Goal: Information Seeking & Learning: Check status

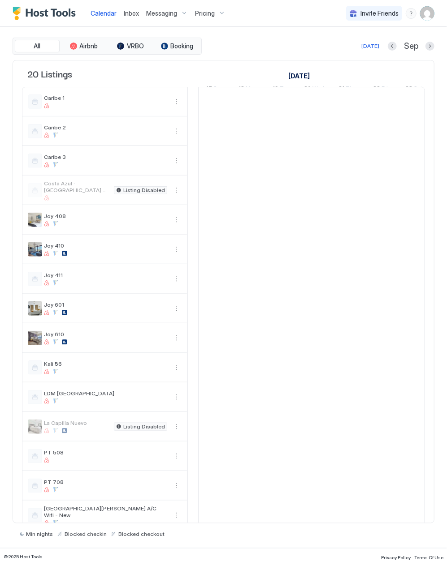
scroll to position [0, 497]
click at [193, 11] on div "Pricing" at bounding box center [210, 13] width 38 height 15
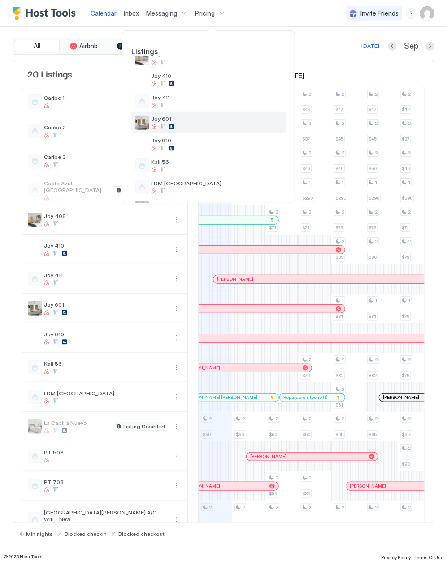
scroll to position [119, 0]
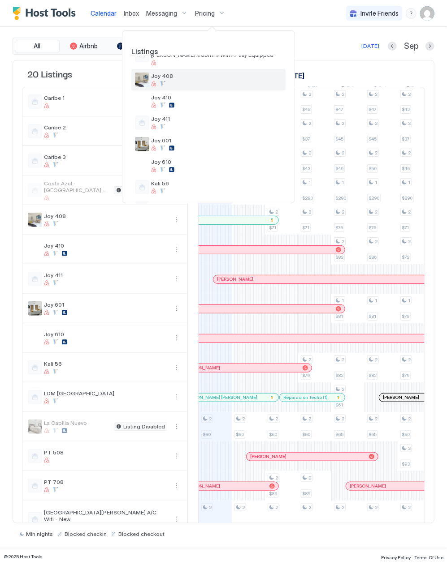
click at [198, 70] on div "Joy 408" at bounding box center [208, 80] width 154 height 22
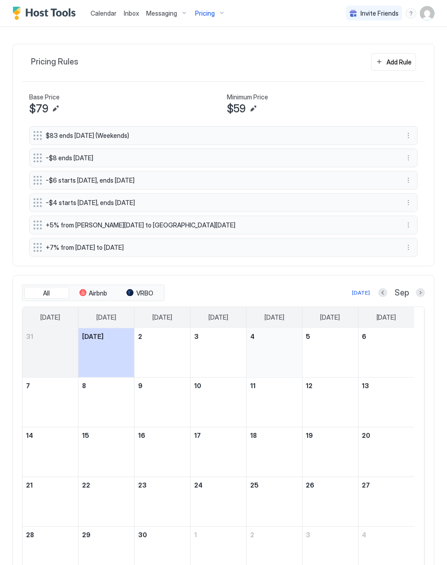
scroll to position [349, 0]
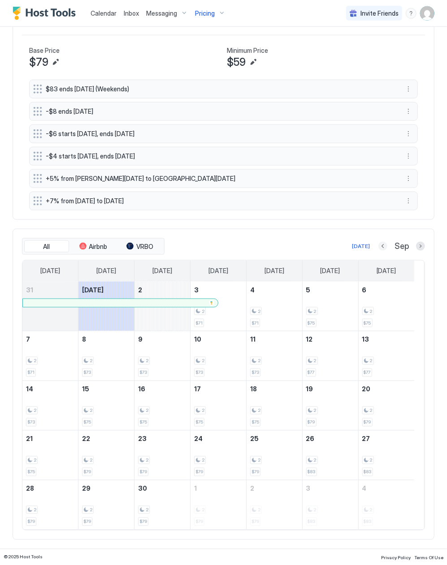
click at [378, 242] on button "Previous month" at bounding box center [382, 246] width 9 height 9
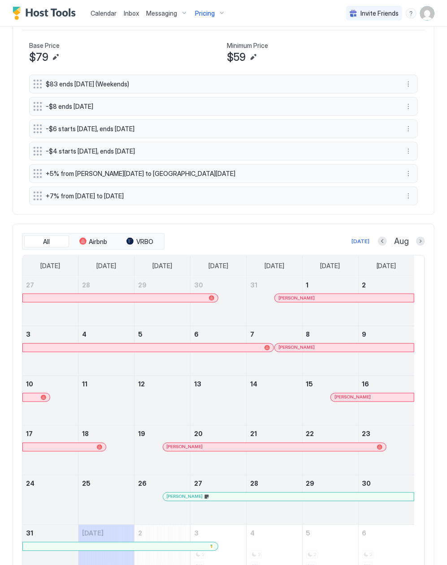
click at [330, 300] on div at bounding box center [331, 298] width 7 height 7
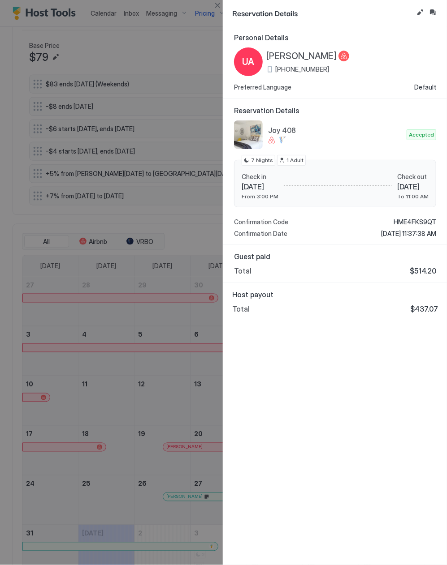
click at [192, 94] on div at bounding box center [223, 282] width 447 height 565
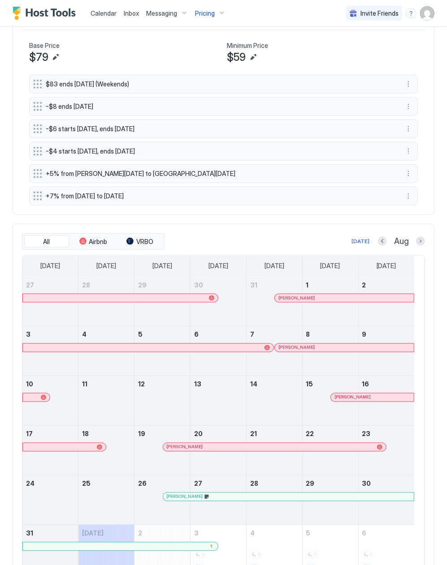
click at [198, 11] on span "Pricing" at bounding box center [205, 13] width 20 height 8
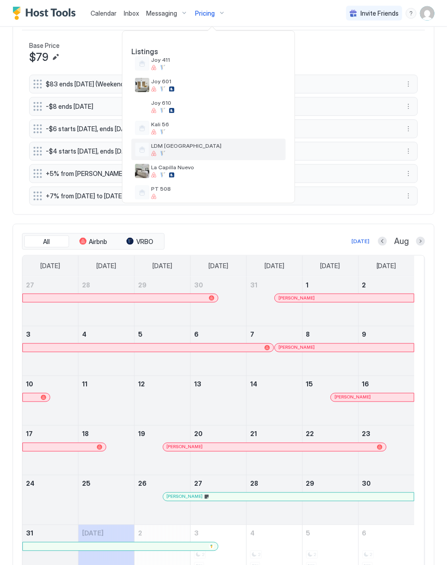
scroll to position [159, 0]
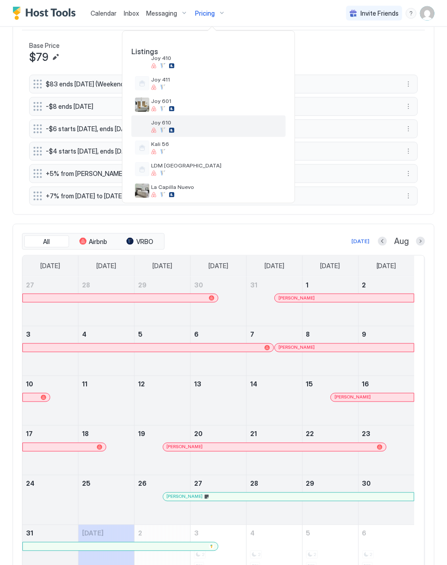
click at [187, 119] on span "Joy 610" at bounding box center [216, 122] width 131 height 7
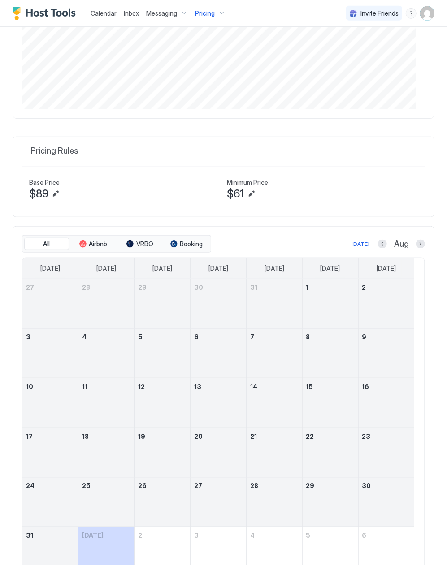
scroll to position [304, 0]
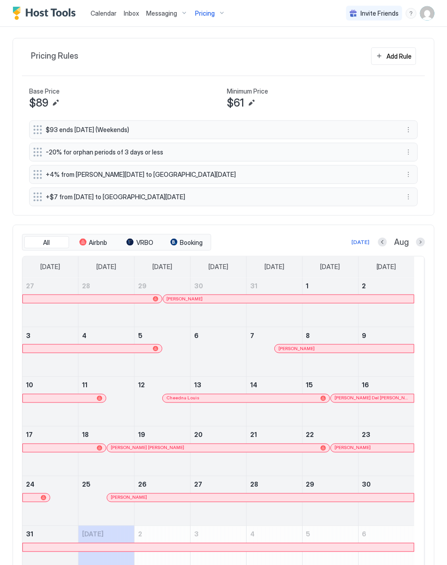
click at [296, 350] on div at bounding box center [295, 348] width 7 height 7
click at [304, 352] on div at bounding box center [303, 348] width 7 height 7
click at [279, 351] on span "[PERSON_NAME]" at bounding box center [296, 349] width 36 height 6
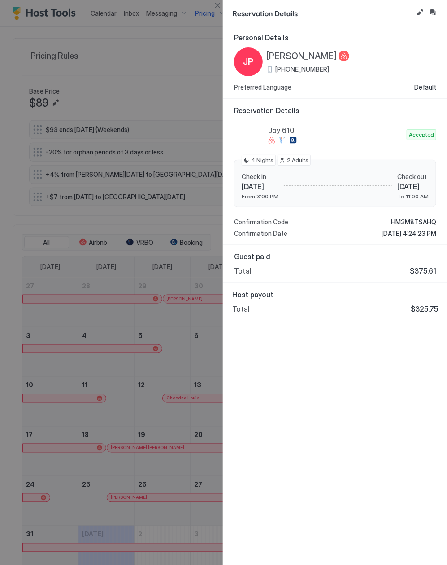
click at [255, 334] on div "Personal Details JP [PERSON_NAME] [PHONE_NUMBER] Preferred Language Default Res…" at bounding box center [335, 295] width 224 height 539
click at [296, 305] on div "Host payout Total $325.75" at bounding box center [335, 301] width 206 height 23
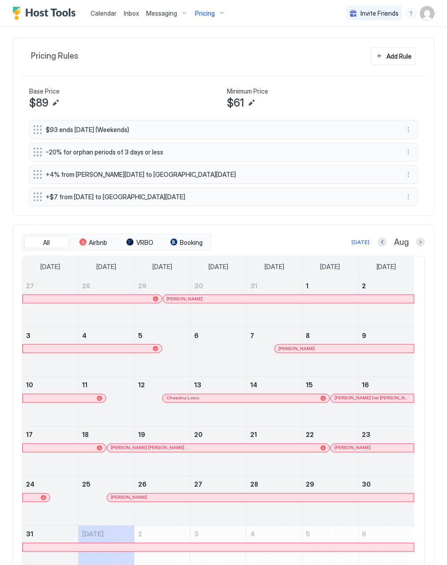
click at [201, 10] on span "Pricing" at bounding box center [205, 13] width 20 height 8
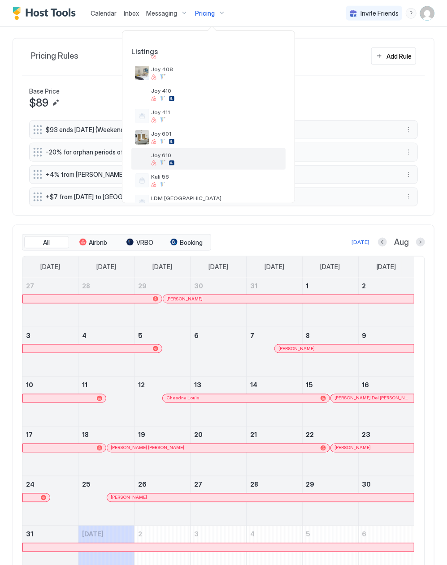
scroll to position [99, 0]
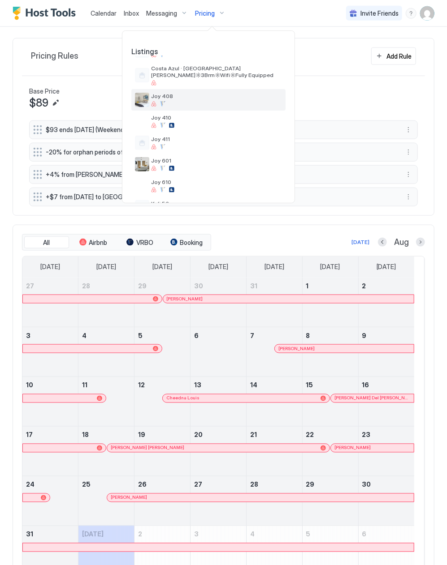
click at [190, 100] on div "Joy 408" at bounding box center [216, 100] width 131 height 14
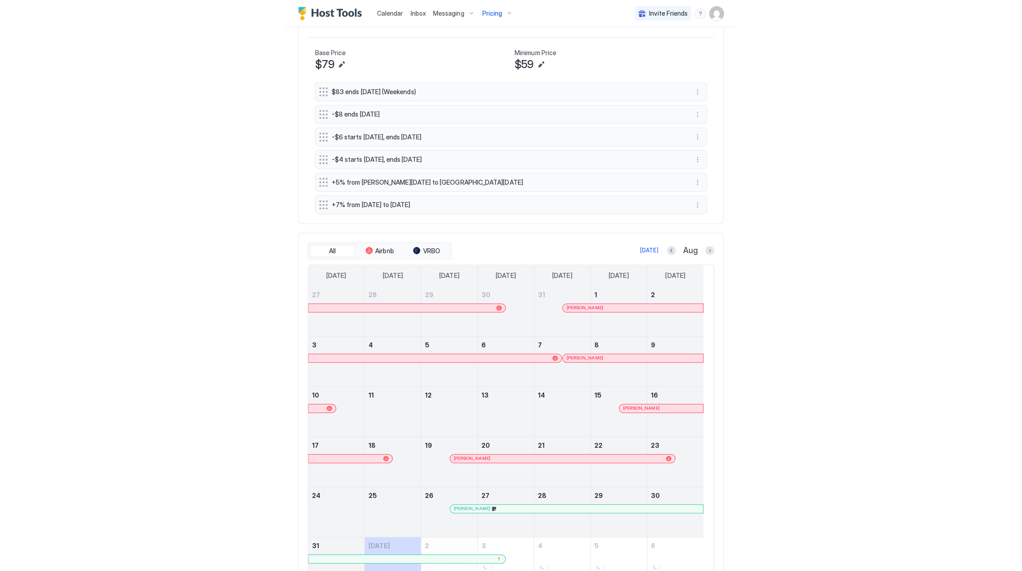
scroll to position [364, 0]
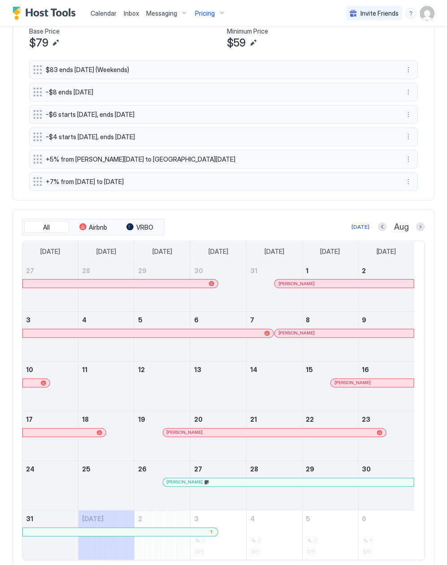
click at [325, 285] on div "[PERSON_NAME]" at bounding box center [344, 284] width 132 height 6
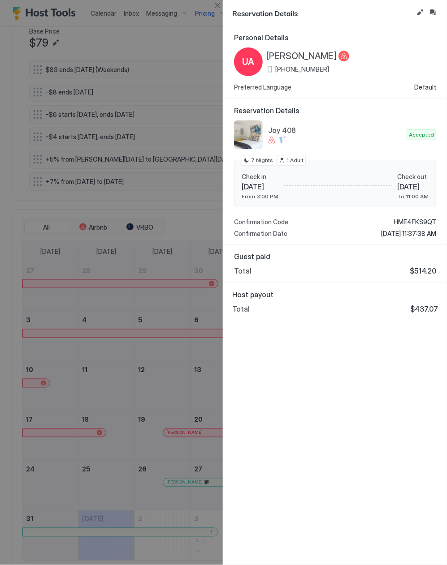
click at [329, 103] on div "Reservation Details Joy 408 Accepted Check in [DATE] From 3:00 PM Check out [DA…" at bounding box center [335, 172] width 224 height 147
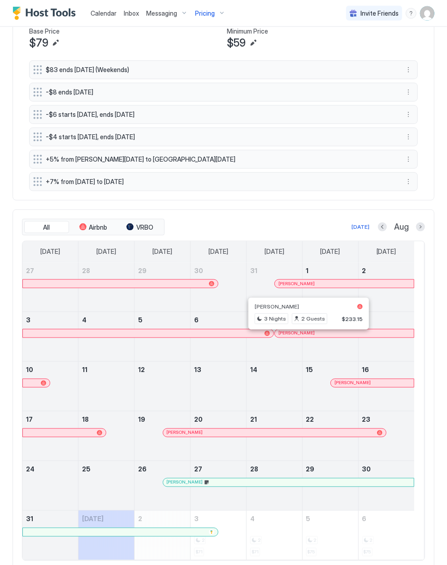
click at [306, 337] on div at bounding box center [305, 333] width 7 height 7
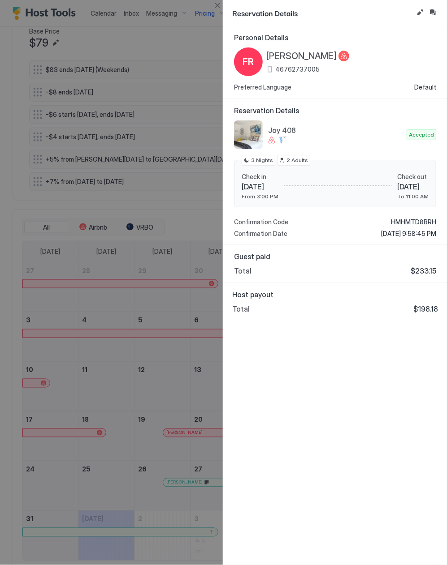
drag, startPoint x: 320, startPoint y: 54, endPoint x: 407, endPoint y: 113, distance: 105.3
click at [319, 54] on span "[PERSON_NAME]" at bounding box center [301, 56] width 70 height 11
click at [413, 220] on span "HMHMTD8BRH" at bounding box center [413, 222] width 45 height 8
click at [162, 278] on div at bounding box center [223, 282] width 447 height 565
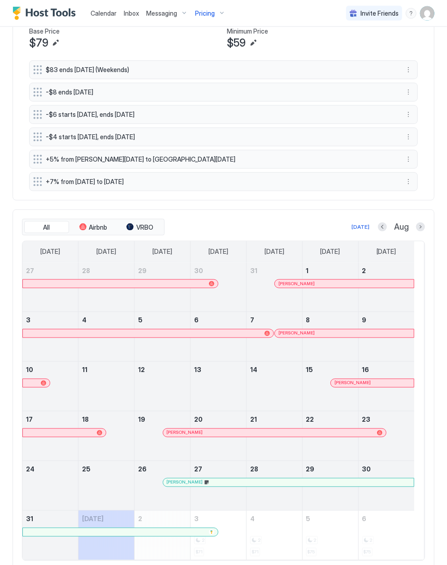
click at [378, 387] on div at bounding box center [377, 383] width 7 height 7
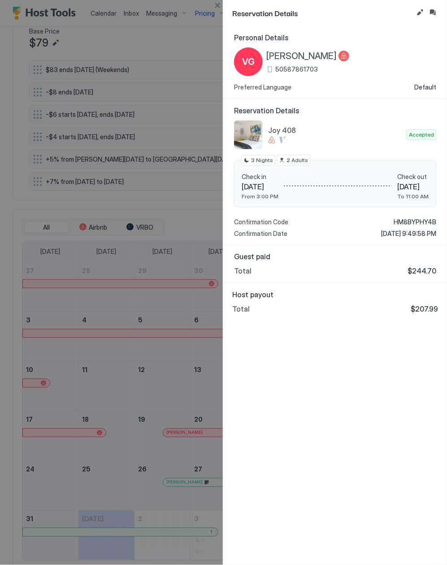
click at [288, 57] on span "[PERSON_NAME]" at bounding box center [301, 56] width 70 height 11
click at [413, 219] on span "HM8BYPHY4B" at bounding box center [414, 222] width 43 height 8
click at [407, 366] on div "Personal Details VG [PERSON_NAME] 50587861703 Preferred Language Default Reserv…" at bounding box center [335, 295] width 224 height 539
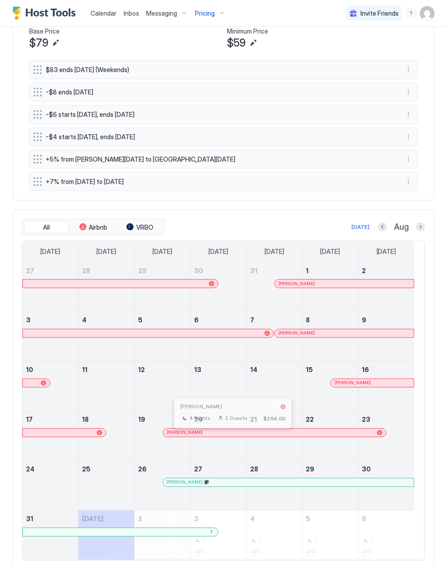
click at [229, 437] on div at bounding box center [228, 433] width 7 height 7
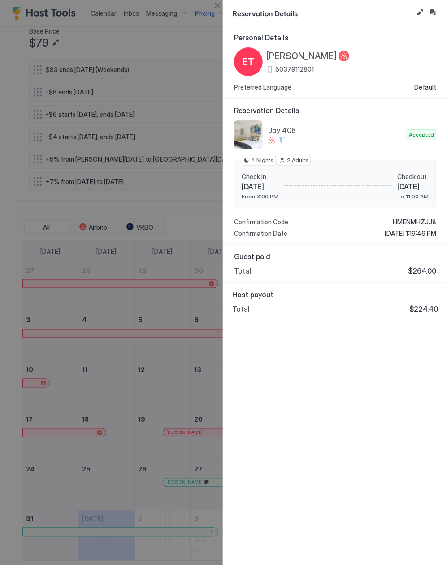
click at [303, 53] on span "[PERSON_NAME]" at bounding box center [301, 56] width 70 height 11
click at [409, 224] on span "HMENMHZJJ8" at bounding box center [413, 222] width 43 height 8
click at [179, 379] on div at bounding box center [223, 282] width 447 height 565
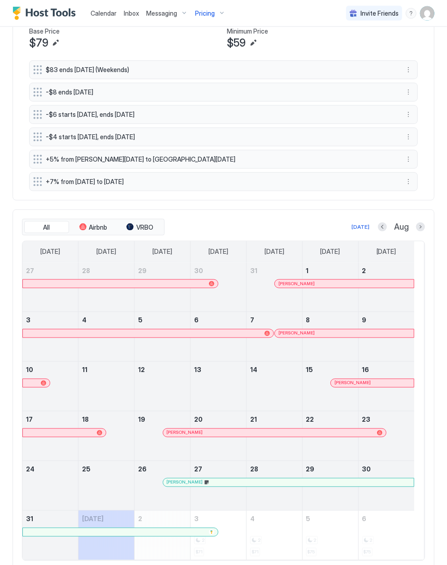
click at [257, 487] on div at bounding box center [256, 482] width 7 height 7
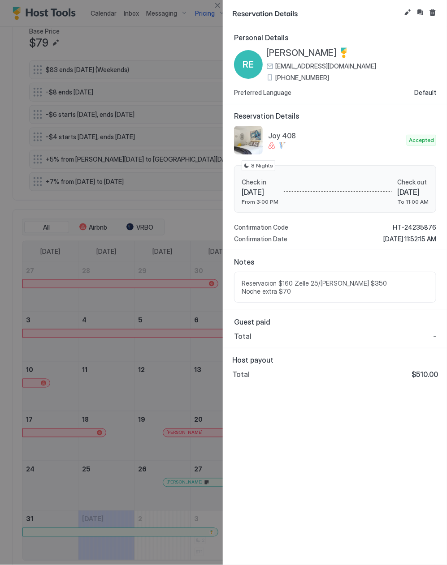
click at [165, 398] on div at bounding box center [223, 282] width 447 height 565
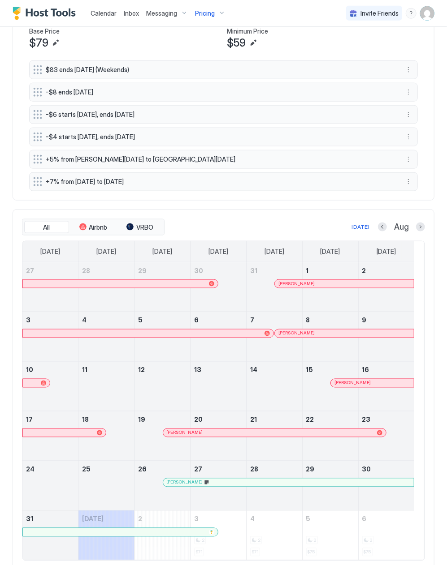
click at [266, 487] on div at bounding box center [265, 482] width 7 height 7
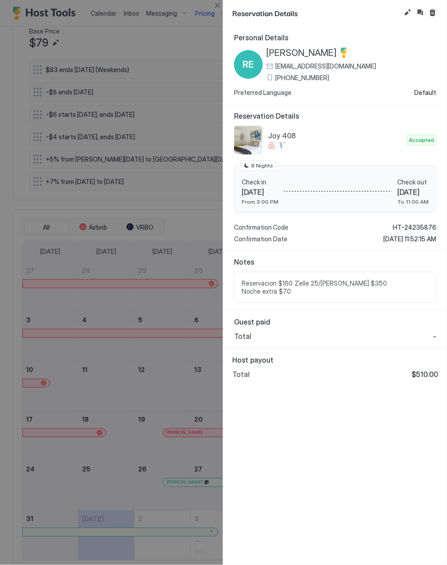
click at [318, 44] on div "Personal Details RE [PERSON_NAME] [PERSON_NAME][EMAIL_ADDRESS][DOMAIN_NAME] [PH…" at bounding box center [335, 65] width 202 height 64
click at [317, 52] on span "[PERSON_NAME]" at bounding box center [301, 52] width 70 height 11
click at [408, 225] on span "HT-24235876" at bounding box center [413, 228] width 43 height 8
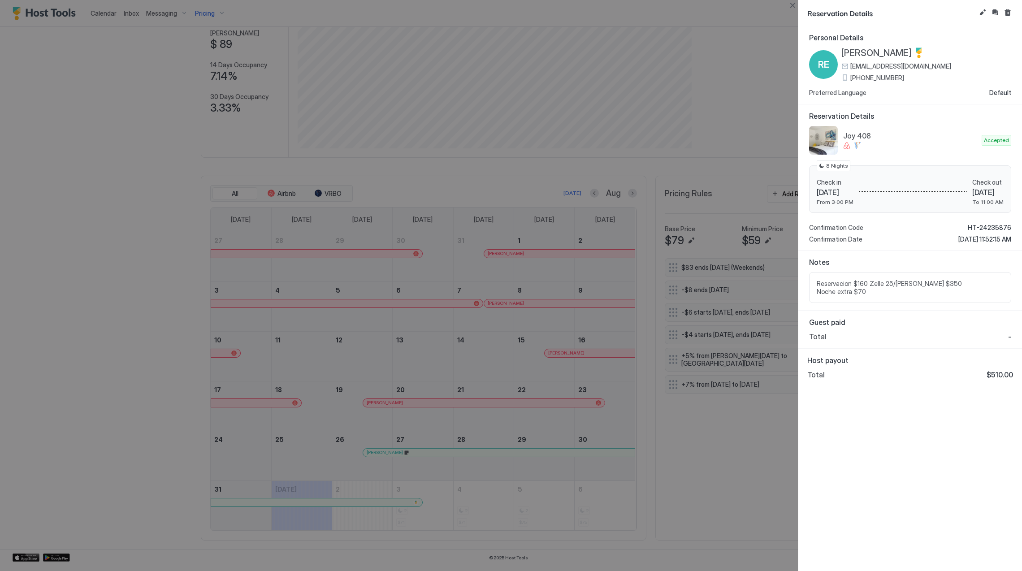
scroll to position [172, 515]
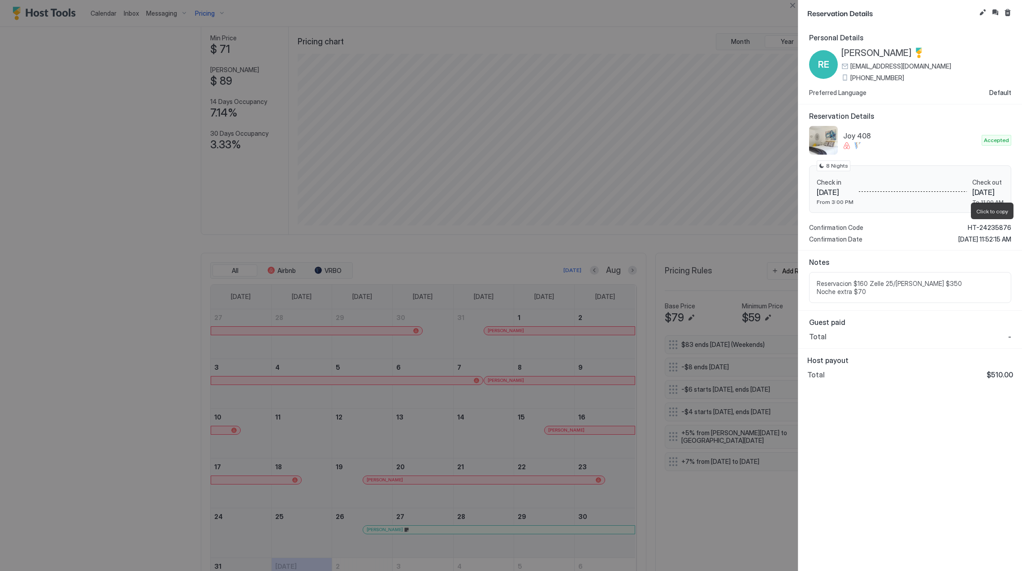
click at [446, 461] on div at bounding box center [511, 285] width 1022 height 571
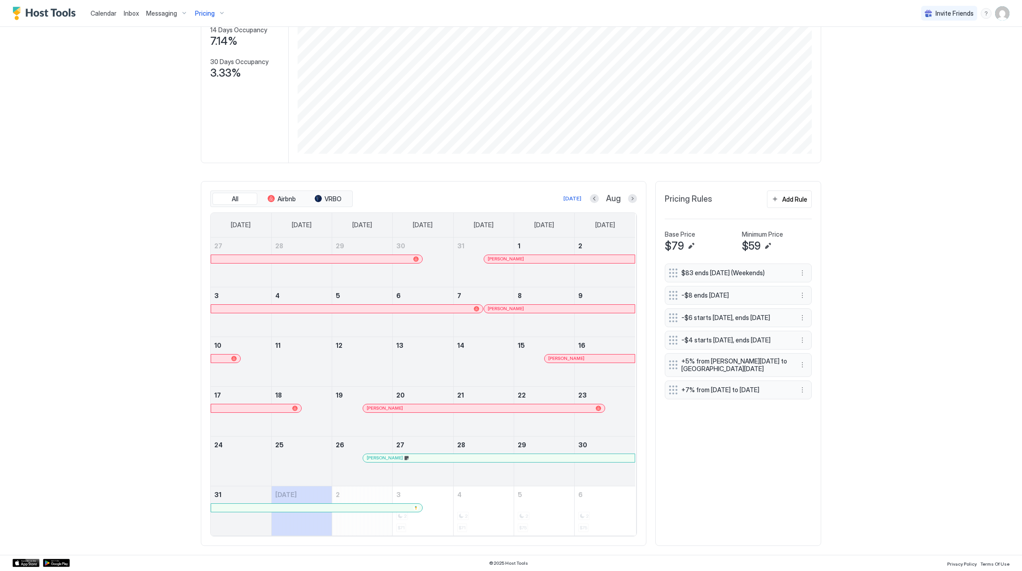
scroll to position [122, 0]
click at [446, 455] on div "[PERSON_NAME]" at bounding box center [498, 458] width 265 height 6
click at [224, 13] on div "Pricing" at bounding box center [210, 13] width 38 height 15
click at [188, 197] on span "Joy 410" at bounding box center [216, 200] width 131 height 7
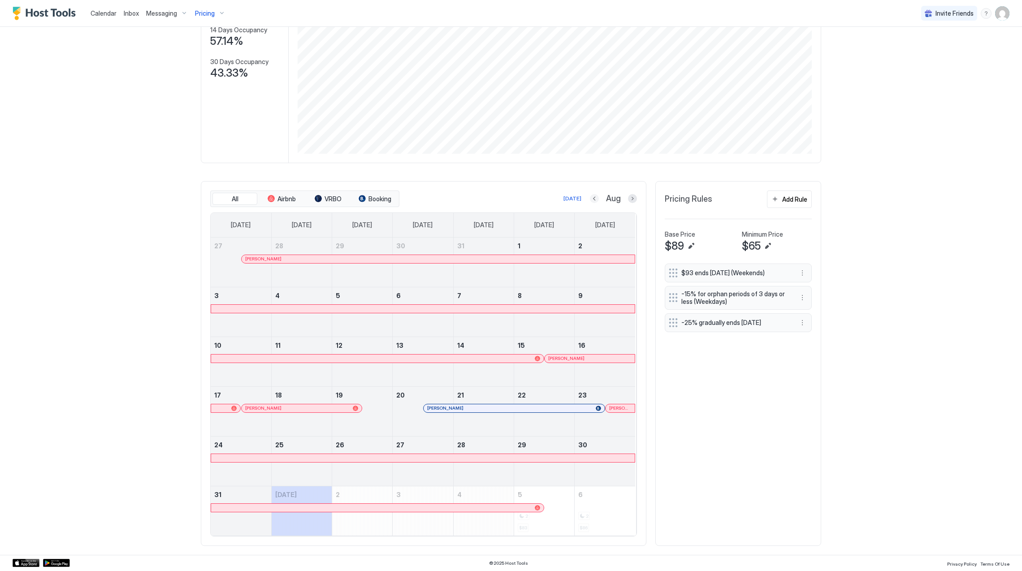
click at [446, 198] on button "Previous month" at bounding box center [594, 198] width 9 height 9
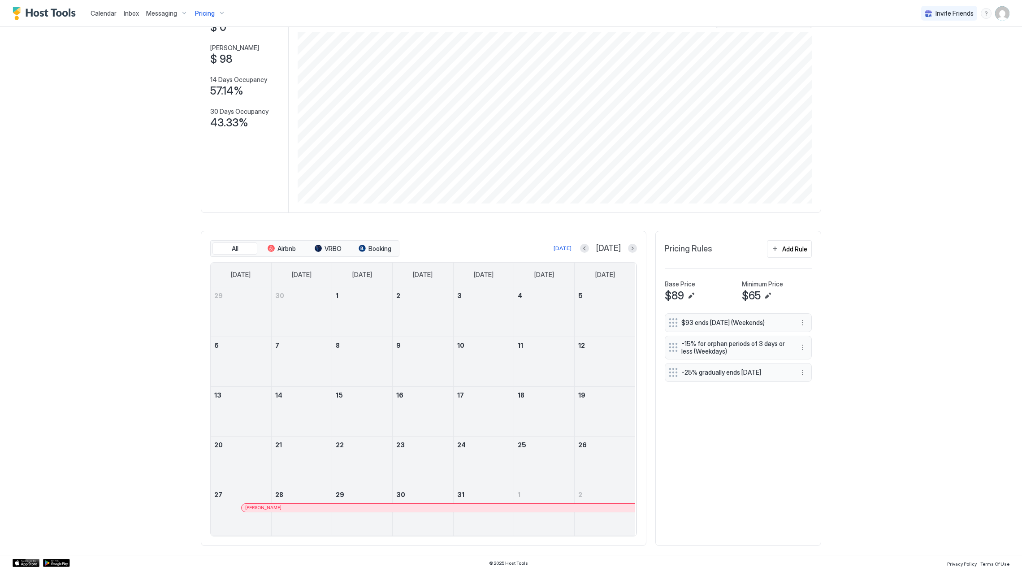
scroll to position [72, 0]
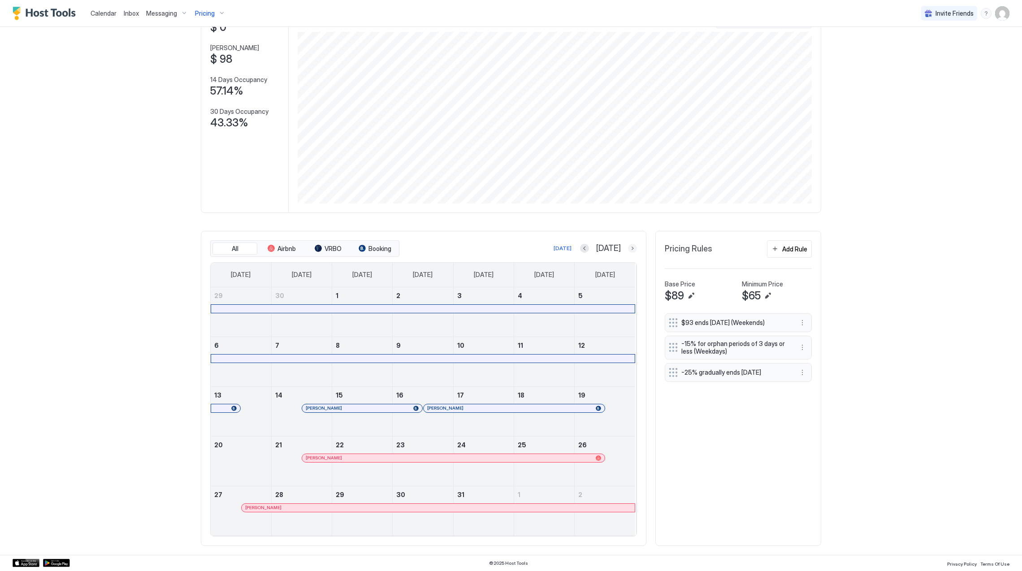
click at [446, 244] on button "Next month" at bounding box center [632, 248] width 9 height 9
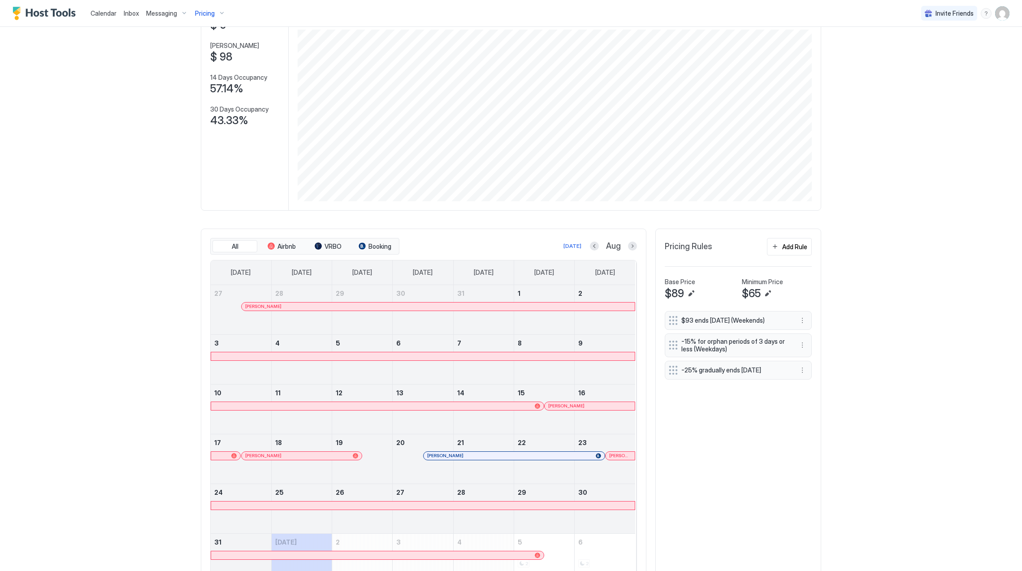
click at [446, 460] on div "[PERSON_NAME]" at bounding box center [513, 456] width 181 height 8
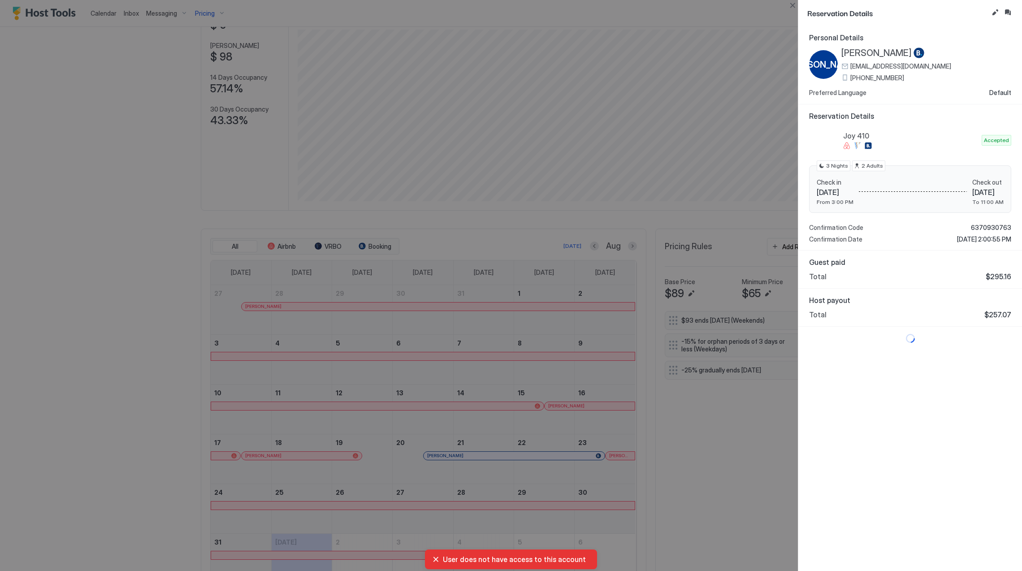
click at [446, 56] on span "[PERSON_NAME]" at bounding box center [876, 52] width 70 height 11
click at [446, 289] on div at bounding box center [511, 285] width 1022 height 571
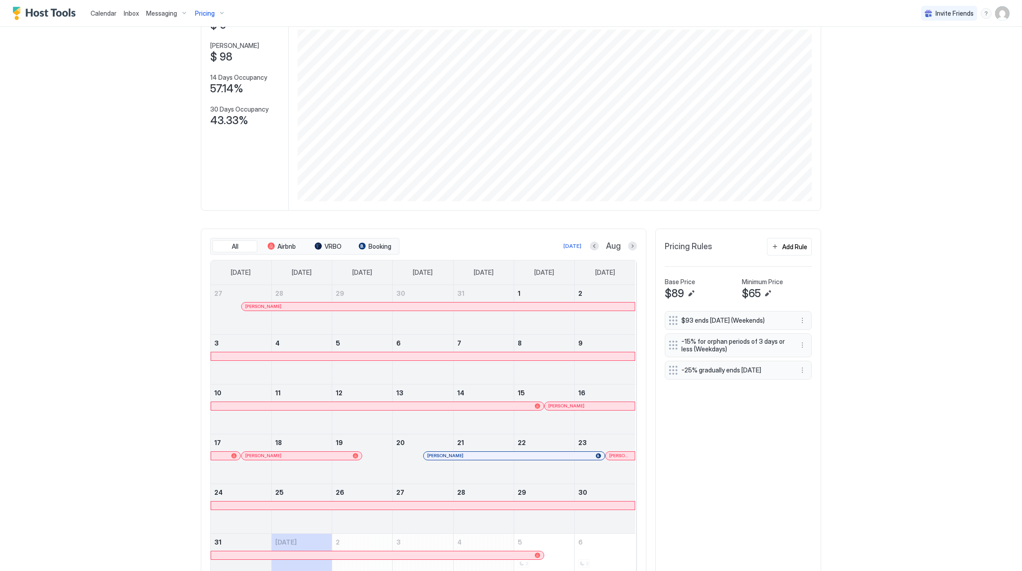
click at [446, 248] on button "Previous month" at bounding box center [594, 245] width 9 height 9
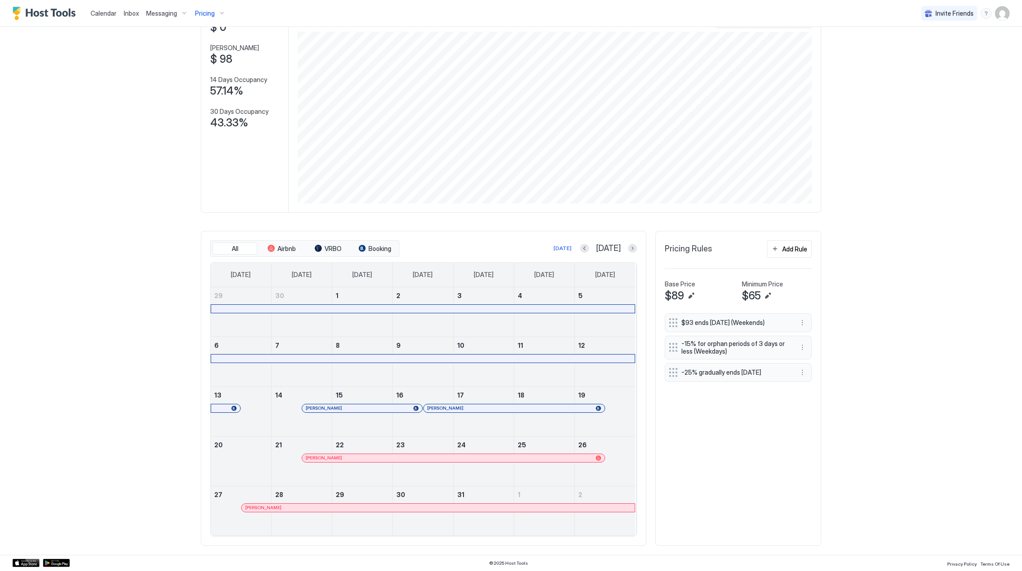
click at [446, 410] on div at bounding box center [493, 408] width 7 height 7
click at [407, 456] on div at bounding box center [410, 457] width 7 height 7
click at [446, 244] on div at bounding box center [632, 248] width 9 height 9
click at [446, 246] on button "Next month" at bounding box center [632, 248] width 9 height 9
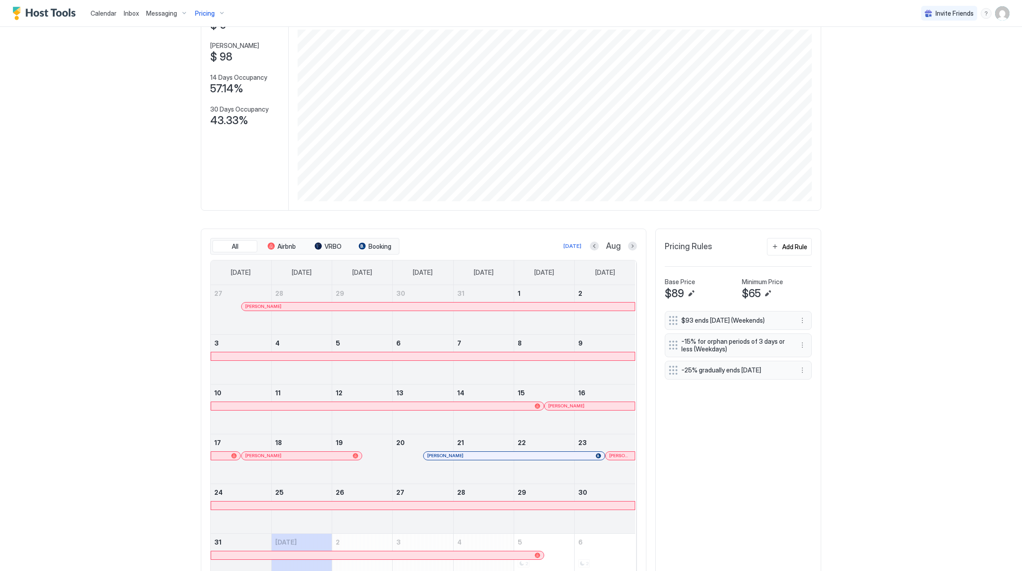
click at [446, 459] on div at bounding box center [477, 455] width 7 height 7
click at [446, 306] on div at bounding box center [469, 306] width 7 height 7
click at [217, 18] on div "Pricing" at bounding box center [210, 13] width 38 height 15
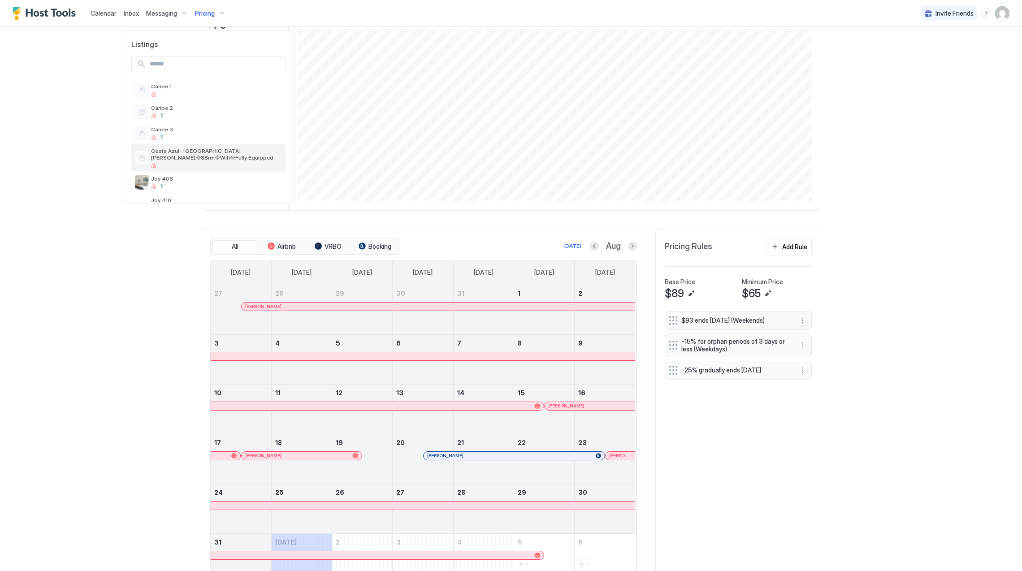
click at [214, 170] on div "Costa Azul · [GEOGRAPHIC_DATA] [PERSON_NAME]☼3Brm☼Wifi☼Fully Equipped" at bounding box center [208, 158] width 154 height 28
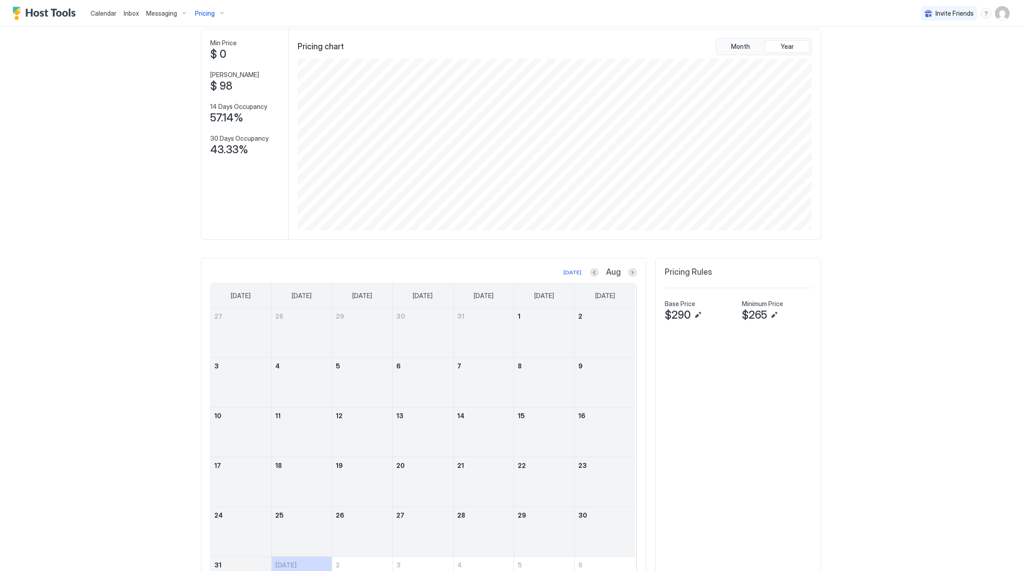
scroll to position [101, 0]
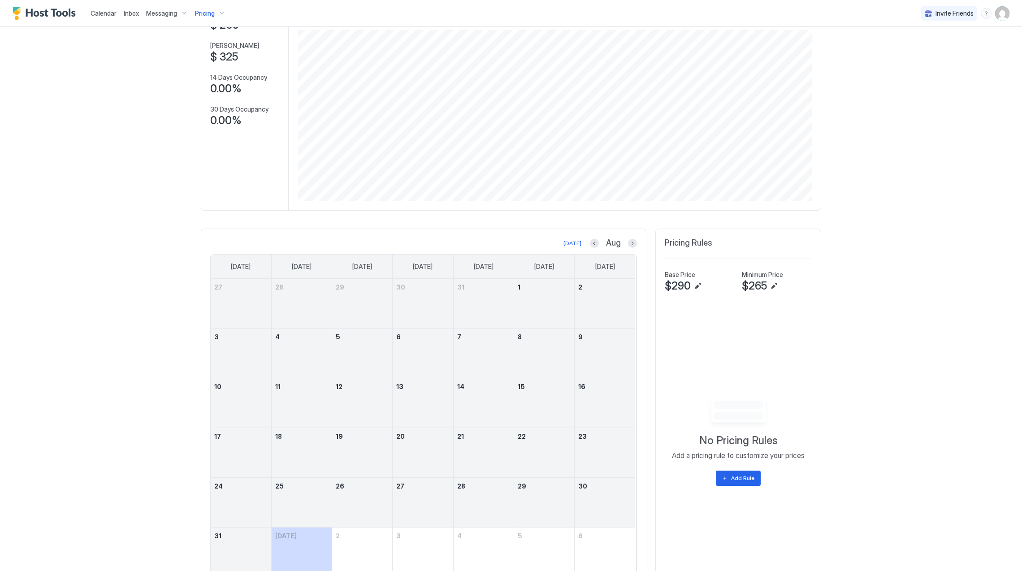
click at [199, 8] on div "Pricing" at bounding box center [210, 13] width 38 height 15
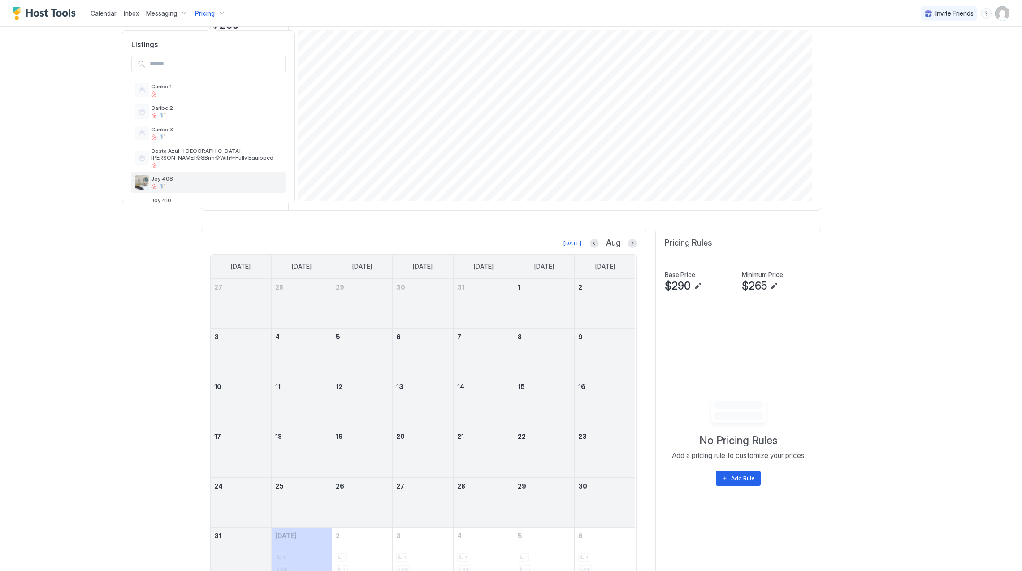
click at [179, 178] on span "Joy 408" at bounding box center [216, 178] width 131 height 7
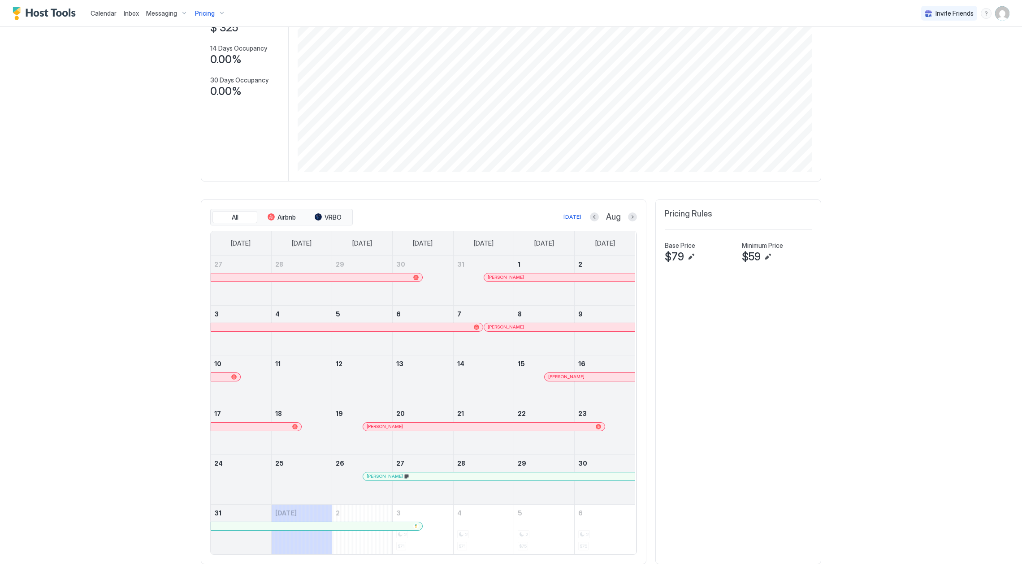
scroll to position [72, 0]
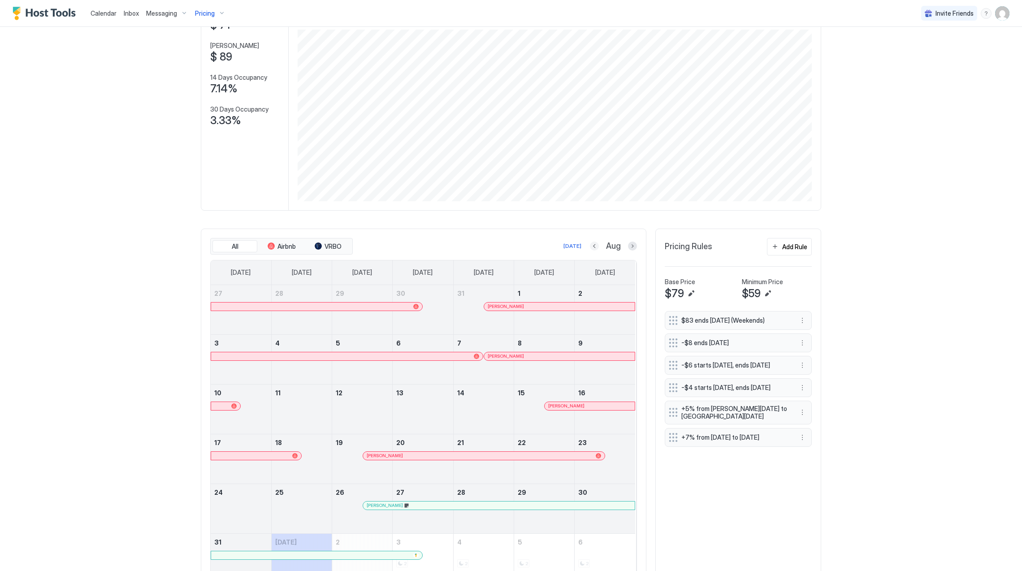
click at [446, 245] on button "Previous month" at bounding box center [594, 245] width 9 height 9
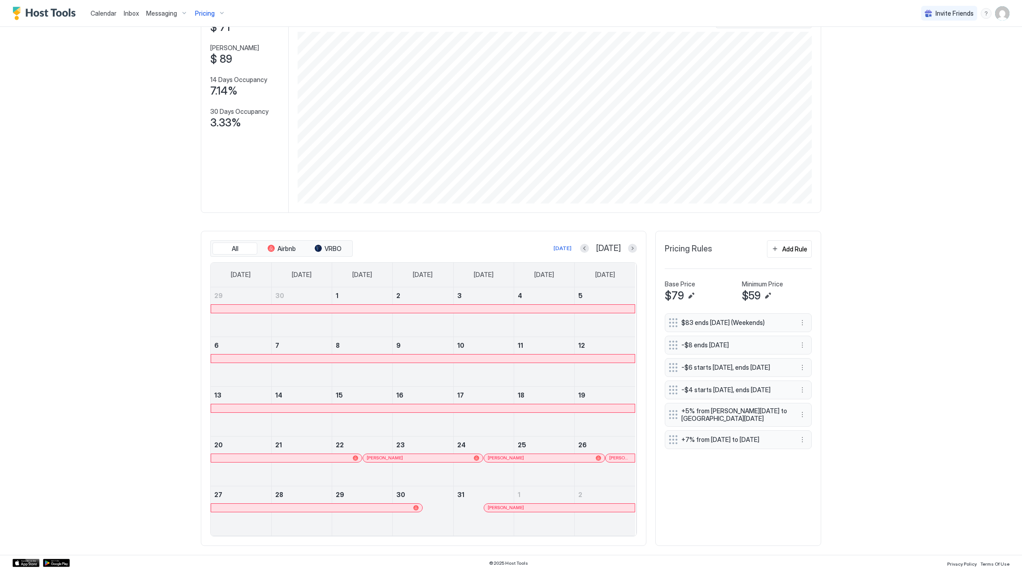
click at [446, 461] on div at bounding box center [513, 457] width 7 height 7
click at [446, 249] on button "Next month" at bounding box center [632, 248] width 9 height 9
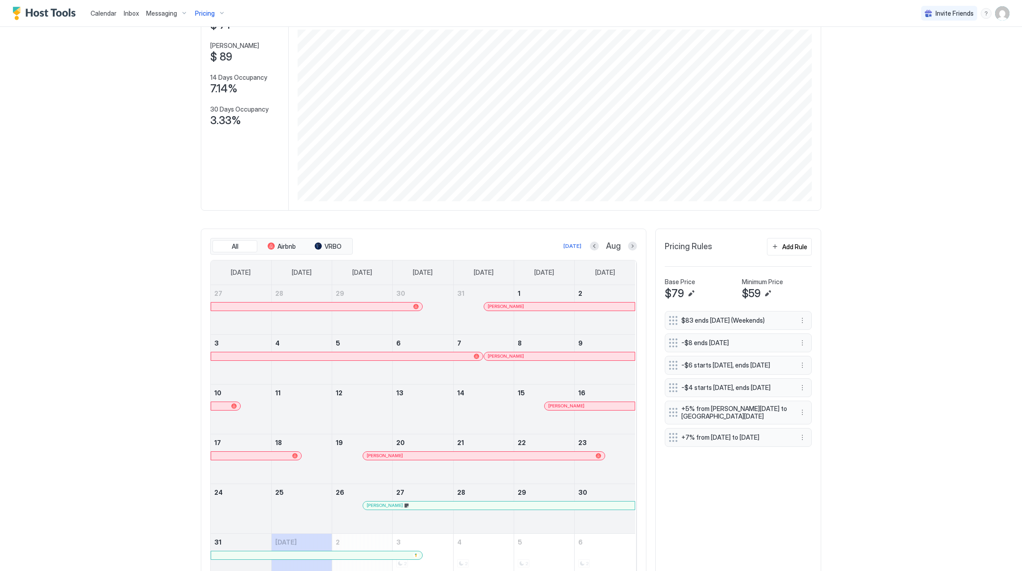
click at [446, 355] on div at bounding box center [518, 356] width 7 height 7
click at [446, 409] on div at bounding box center [581, 405] width 7 height 7
click at [424, 454] on div "[PERSON_NAME]" at bounding box center [478, 456] width 225 height 6
click at [446, 244] on button "Previous month" at bounding box center [594, 245] width 9 height 9
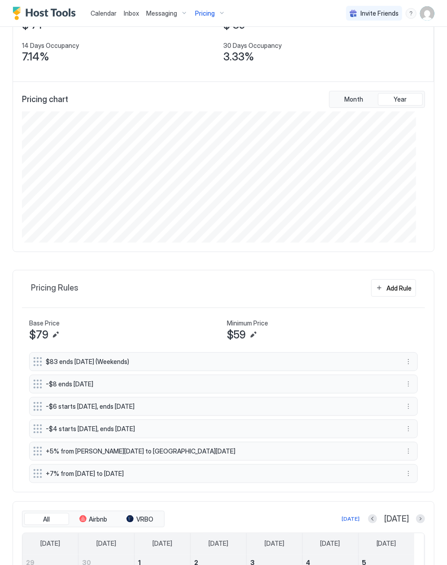
scroll to position [349, 0]
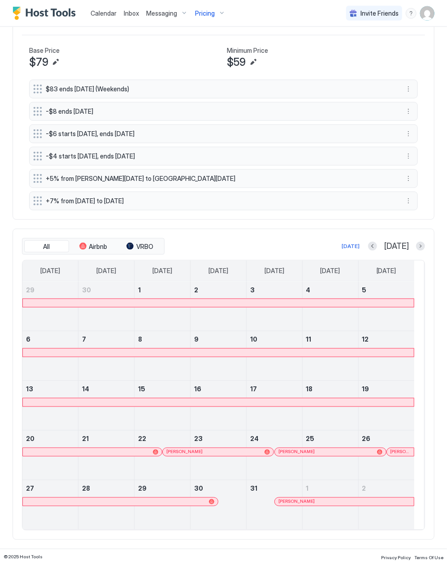
click at [326, 304] on div at bounding box center [218, 303] width 391 height 8
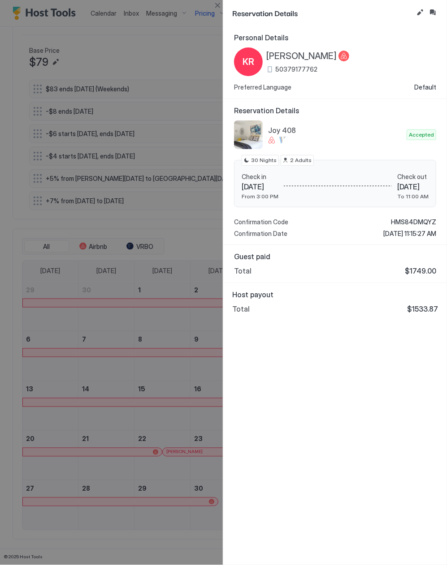
click at [172, 306] on div at bounding box center [223, 282] width 447 height 565
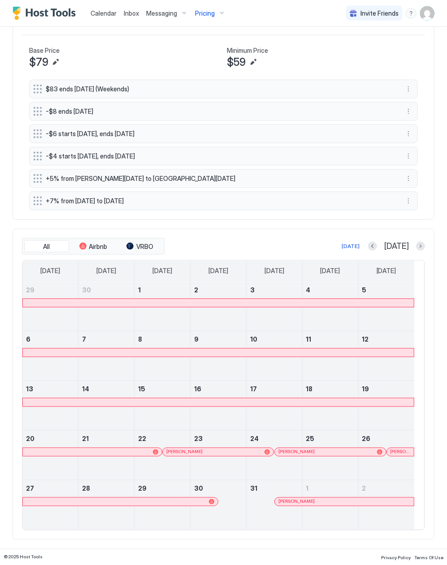
click at [314, 500] on div at bounding box center [313, 502] width 7 height 7
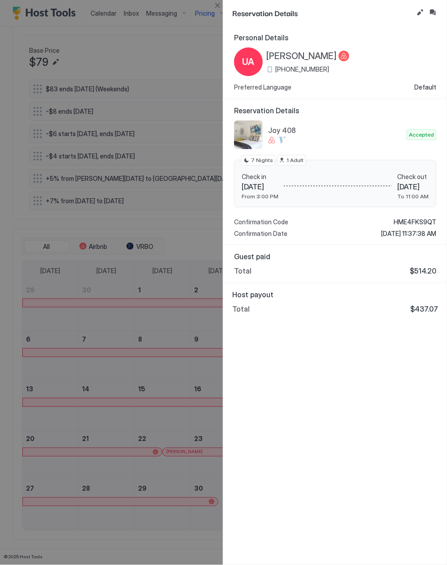
drag, startPoint x: 253, startPoint y: 296, endPoint x: 263, endPoint y: 296, distance: 10.3
click at [253, 296] on span "Host payout" at bounding box center [335, 294] width 206 height 9
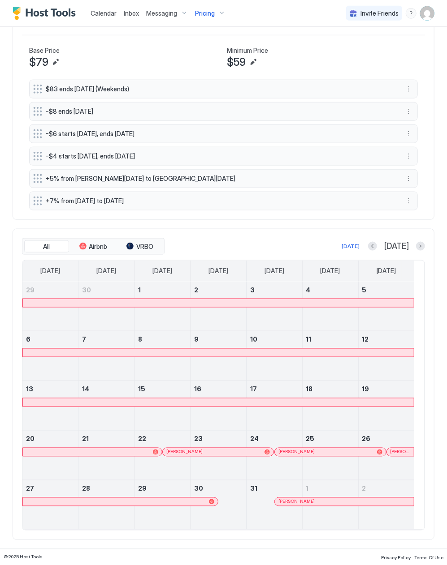
click at [225, 448] on div "[PERSON_NAME]" at bounding box center [218, 452] width 111 height 8
click at [296, 448] on div "[PERSON_NAME]" at bounding box center [330, 452] width 111 height 8
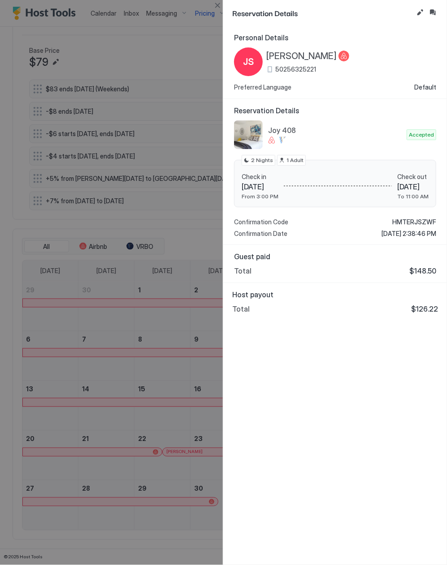
click at [203, 393] on div at bounding box center [223, 282] width 447 height 565
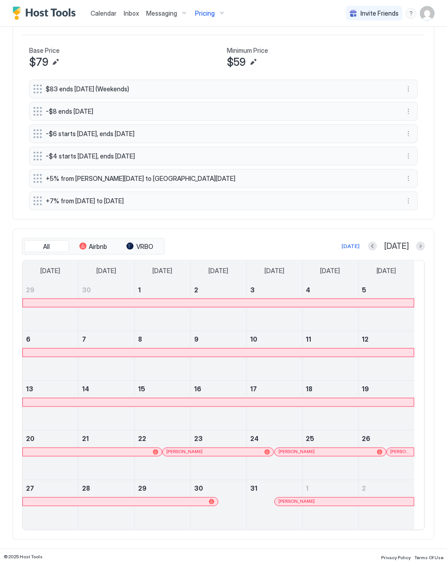
click at [296, 501] on div "[PERSON_NAME]" at bounding box center [344, 502] width 132 height 6
click at [416, 242] on button "Next month" at bounding box center [420, 246] width 9 height 9
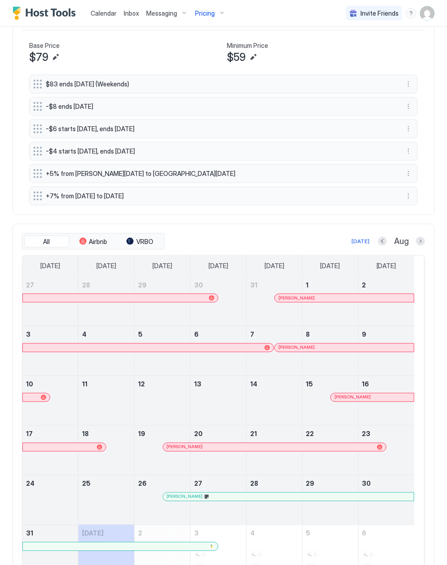
click at [285, 349] on span "[PERSON_NAME]" at bounding box center [296, 348] width 36 height 6
click at [365, 400] on div at bounding box center [364, 397] width 7 height 7
click at [214, 449] on div "[PERSON_NAME]" at bounding box center [270, 447] width 207 height 6
click at [227, 501] on div at bounding box center [225, 497] width 7 height 7
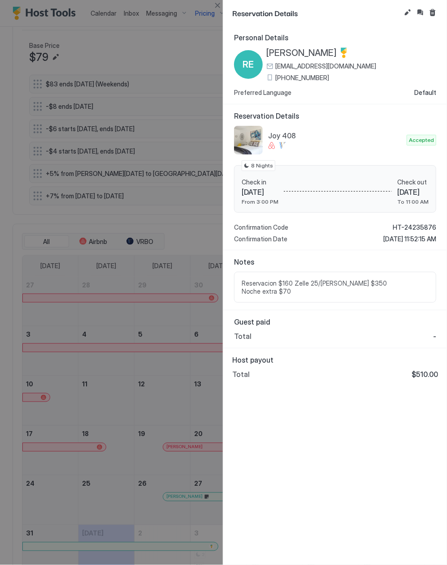
click at [280, 295] on span "Reservacion $160 Zelle 25/[PERSON_NAME] $350 Noche extra $70" at bounding box center [334, 288] width 187 height 16
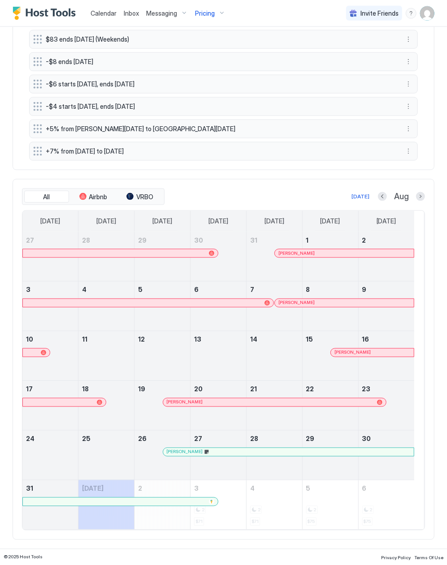
scroll to position [339, 0]
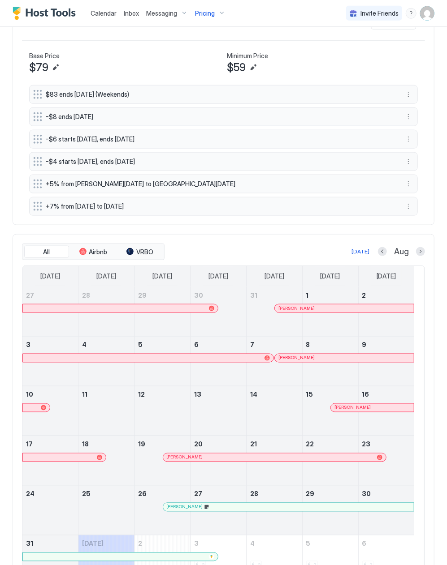
click at [203, 6] on div "Pricing" at bounding box center [210, 13] width 38 height 15
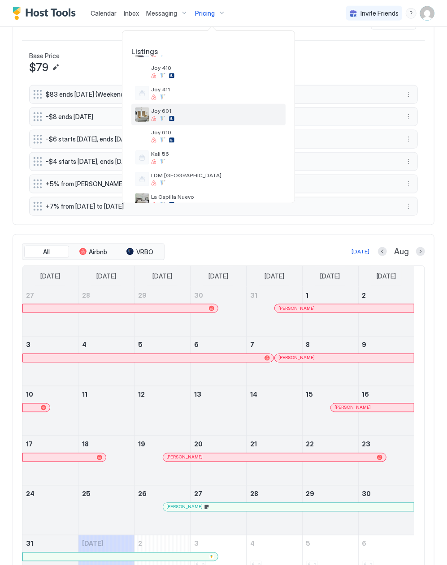
scroll to position [119, 0]
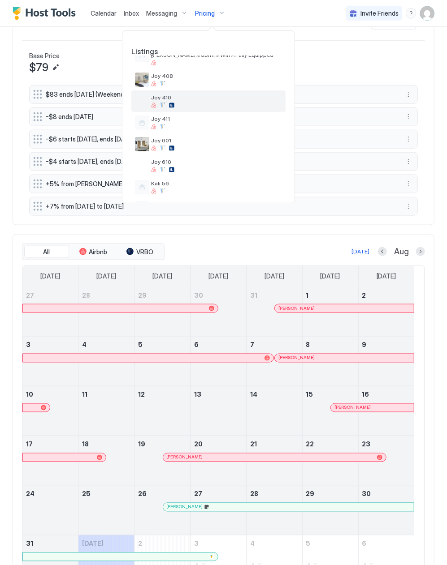
click at [190, 102] on div "Joy 410" at bounding box center [216, 101] width 131 height 14
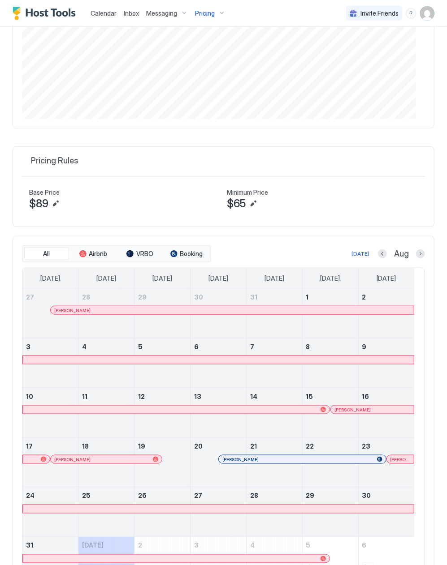
scroll to position [271, 0]
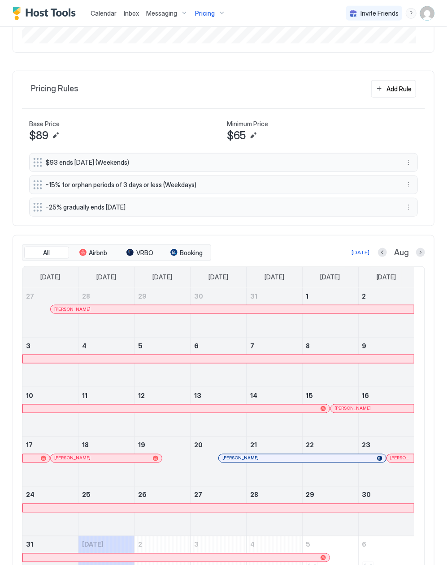
click at [378, 257] on button "Previous month" at bounding box center [382, 252] width 9 height 9
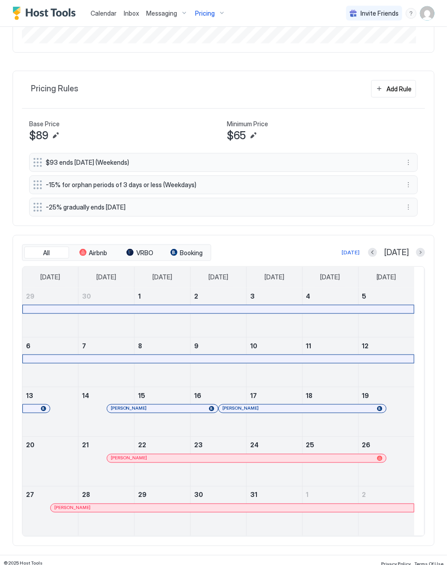
click at [273, 462] on div at bounding box center [273, 458] width 7 height 7
click at [310, 509] on div "[PERSON_NAME]" at bounding box center [232, 508] width 356 height 6
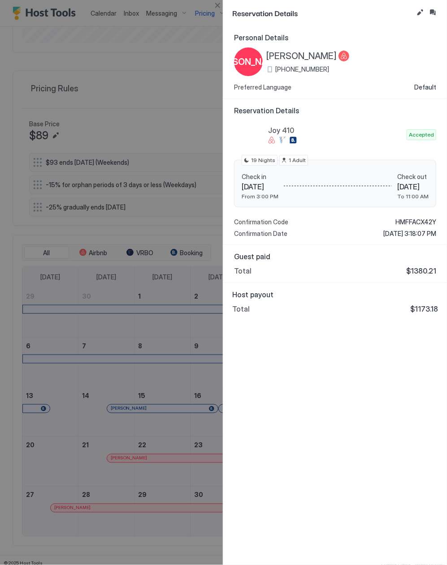
click at [253, 367] on div "Personal Details JA [PERSON_NAME] [PHONE_NUMBER] Preferred Language Default Res…" at bounding box center [335, 295] width 224 height 539
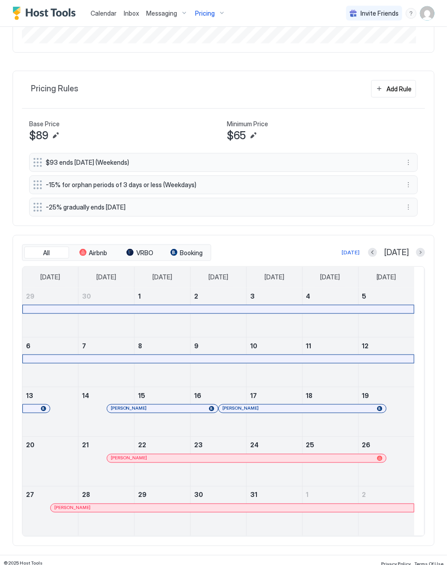
click at [416, 251] on div at bounding box center [420, 252] width 9 height 9
click at [416, 256] on button "Next month" at bounding box center [420, 252] width 9 height 9
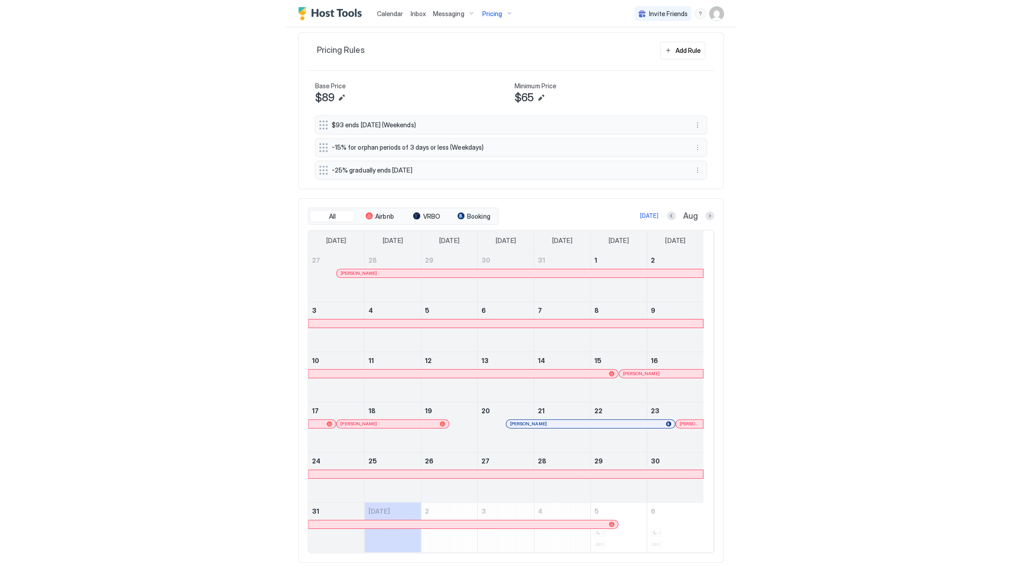
scroll to position [331, 0]
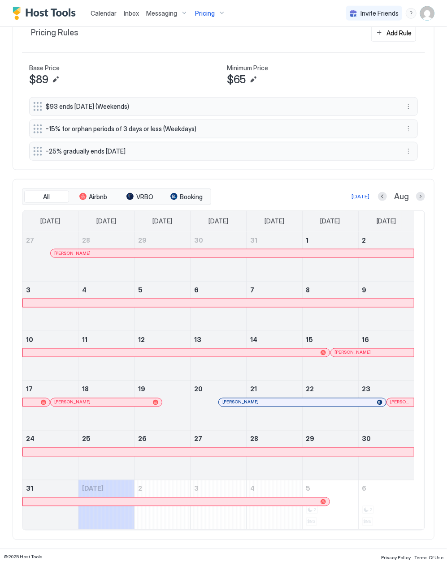
click at [287, 360] on div at bounding box center [274, 362] width 56 height 26
click at [348, 353] on div at bounding box center [347, 352] width 7 height 7
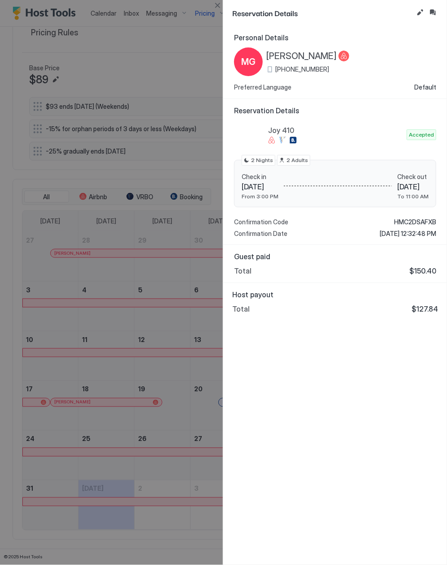
click at [306, 53] on span "[PERSON_NAME]" at bounding box center [301, 56] width 70 height 11
drag, startPoint x: 411, startPoint y: 219, endPoint x: 424, endPoint y: 222, distance: 13.0
click at [411, 219] on span "HMC2DSAFXB" at bounding box center [415, 222] width 42 height 8
click at [133, 356] on div at bounding box center [223, 282] width 447 height 565
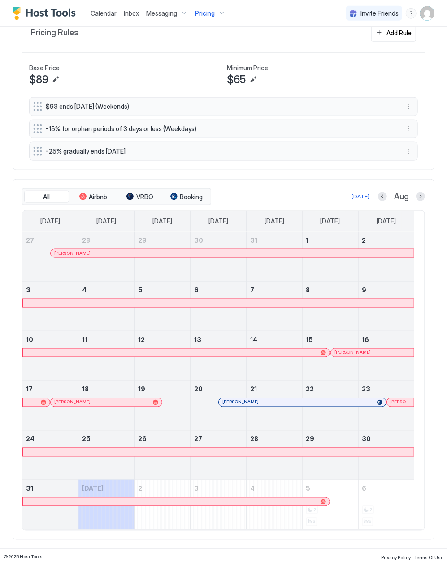
click at [108, 398] on link "[PERSON_NAME]" at bounding box center [106, 402] width 112 height 9
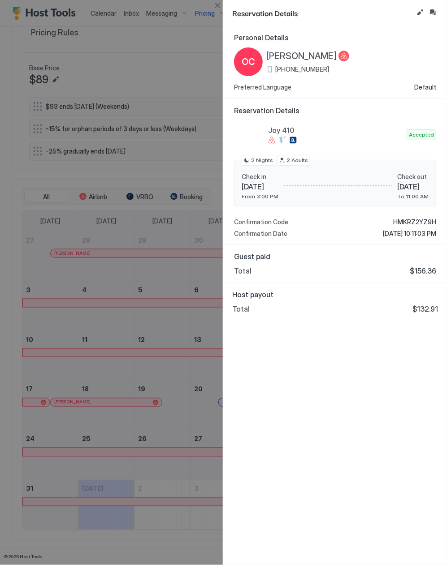
click at [294, 52] on span "[PERSON_NAME]" at bounding box center [301, 56] width 70 height 11
click at [416, 222] on span "HMKRZ2YZ9H" at bounding box center [414, 222] width 43 height 8
drag, startPoint x: 194, startPoint y: 264, endPoint x: 240, endPoint y: 308, distance: 63.7
click at [194, 264] on div at bounding box center [223, 282] width 447 height 565
click at [285, 413] on div "Personal Details OC [PERSON_NAME] [PHONE_NUMBER] Preferred Language Default Res…" at bounding box center [335, 295] width 224 height 539
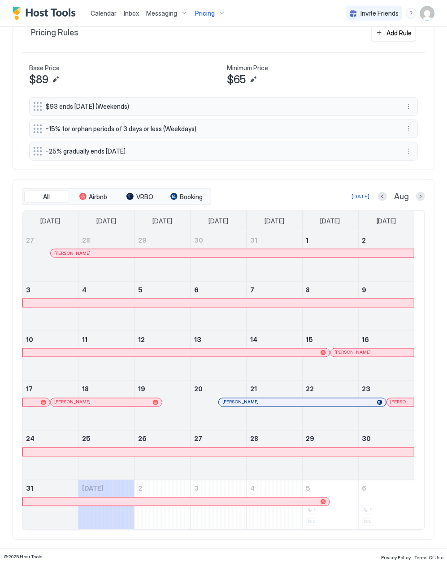
click at [363, 403] on div at bounding box center [362, 402] width 7 height 7
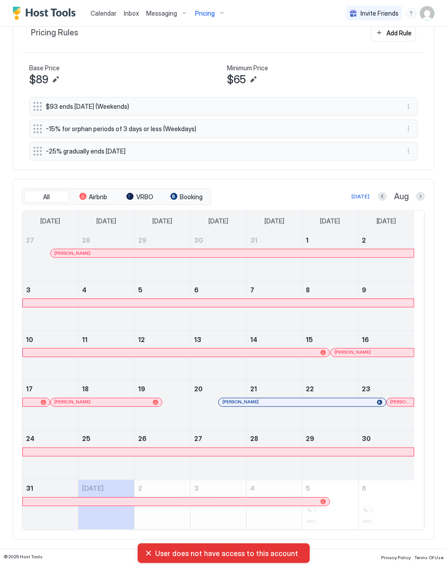
click at [405, 404] on div at bounding box center [404, 402] width 7 height 7
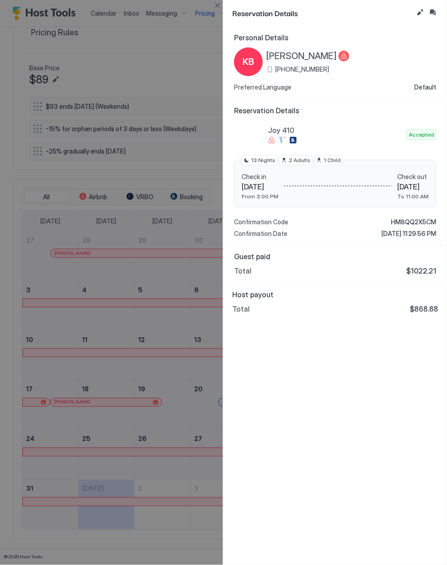
click at [314, 55] on span "[PERSON_NAME]" at bounding box center [301, 56] width 70 height 11
drag, startPoint x: 401, startPoint y: 219, endPoint x: 413, endPoint y: 223, distance: 12.3
click at [401, 219] on span "HM8QQ2X5CM" at bounding box center [413, 222] width 45 height 8
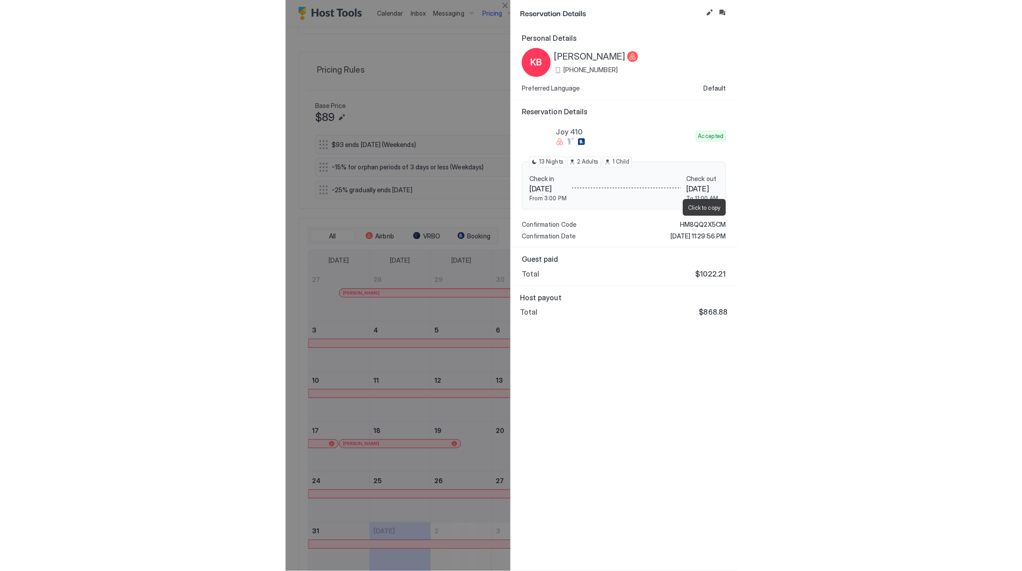
scroll to position [172, 515]
